Goal: Information Seeking & Learning: Learn about a topic

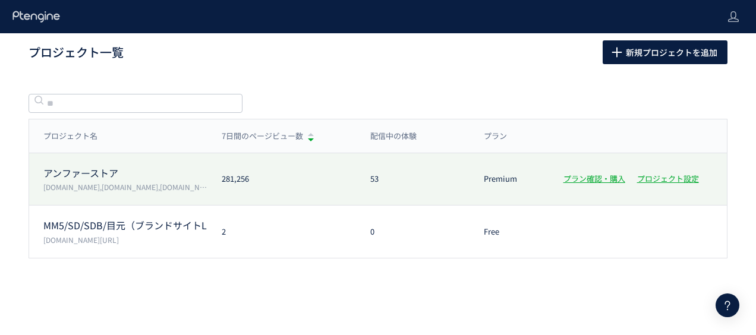
click at [113, 172] on p "アンファーストア" at bounding box center [125, 173] width 164 height 14
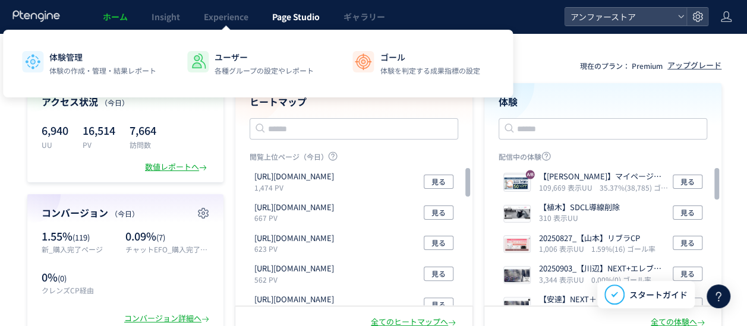
click at [283, 20] on span "Page Studio" at bounding box center [296, 17] width 48 height 12
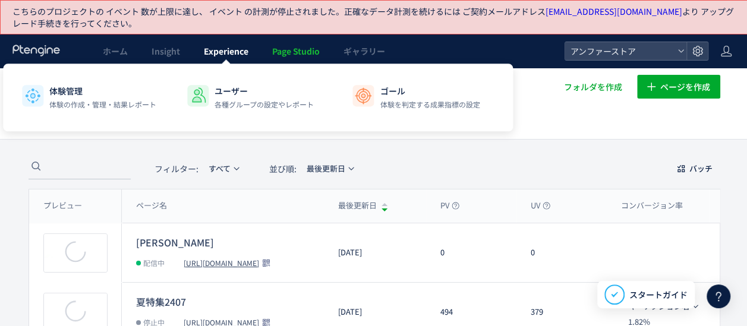
click at [221, 59] on link "Experience" at bounding box center [226, 50] width 68 height 33
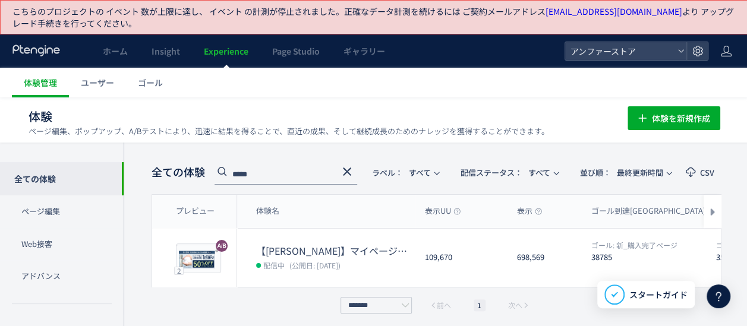
click at [342, 172] on icon at bounding box center [347, 172] width 14 height 14
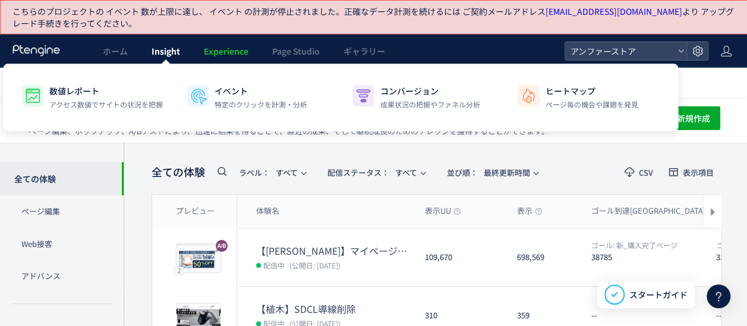
click at [177, 55] on span "Insight" at bounding box center [166, 51] width 29 height 12
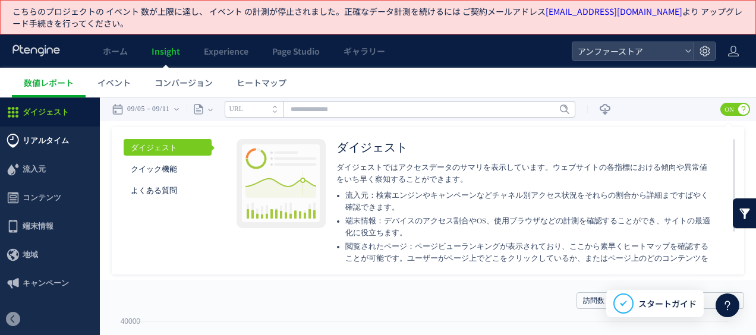
click at [49, 139] on span "リアルタイム" at bounding box center [46, 141] width 46 height 29
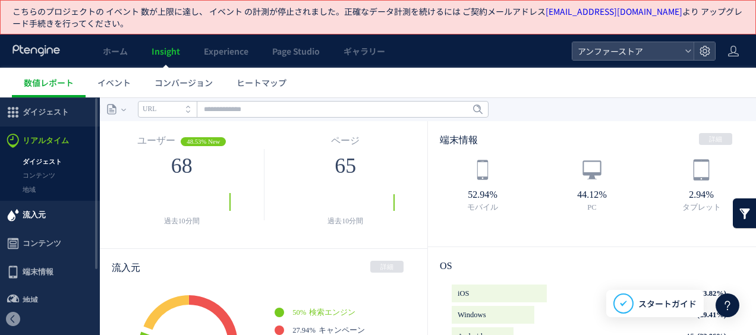
click at [34, 220] on span "流入元" at bounding box center [34, 215] width 23 height 29
